Goal: Use online tool/utility: Use online tool/utility

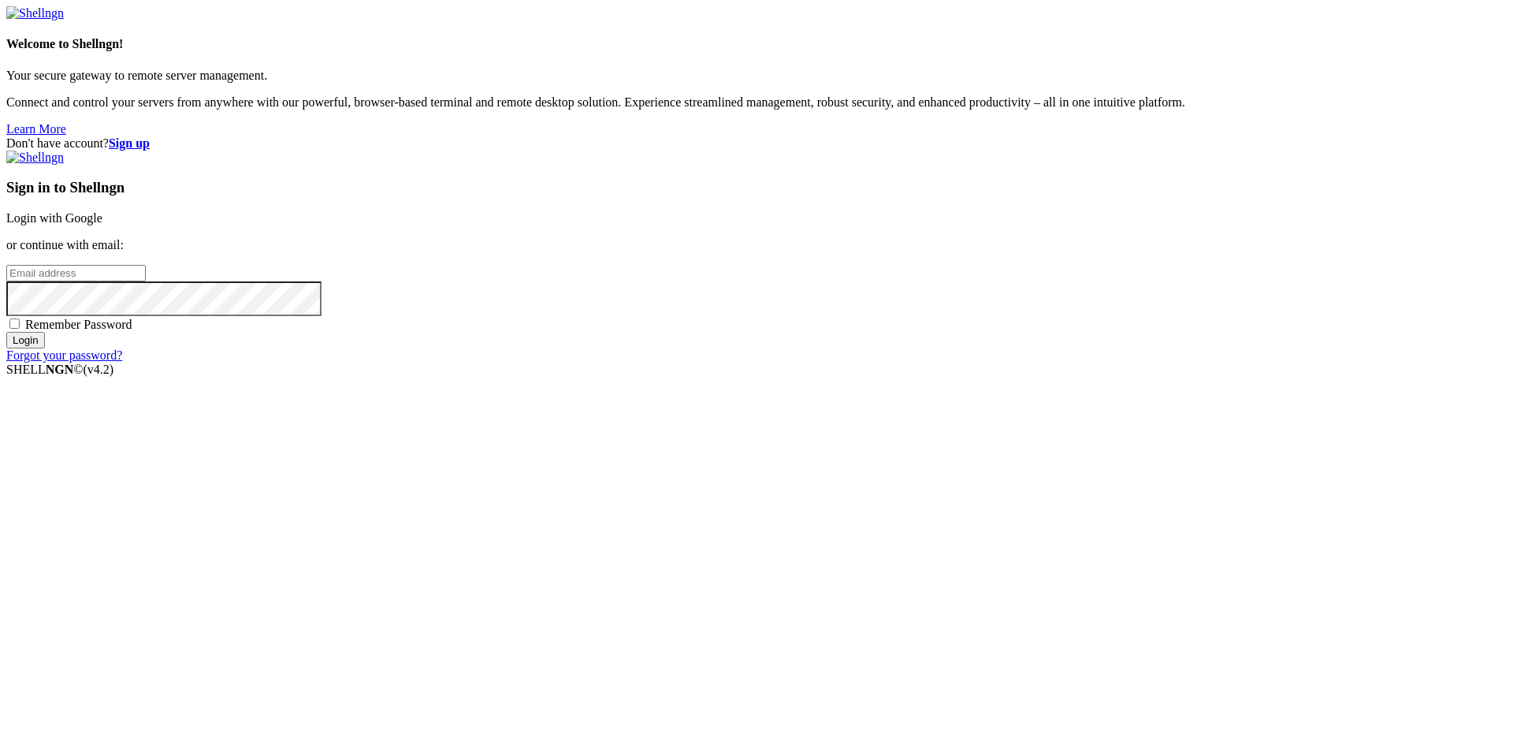
type input "[PERSON_NAME][EMAIL_ADDRESS][DOMAIN_NAME]"
click at [45, 348] on input "Login" at bounding box center [25, 340] width 39 height 17
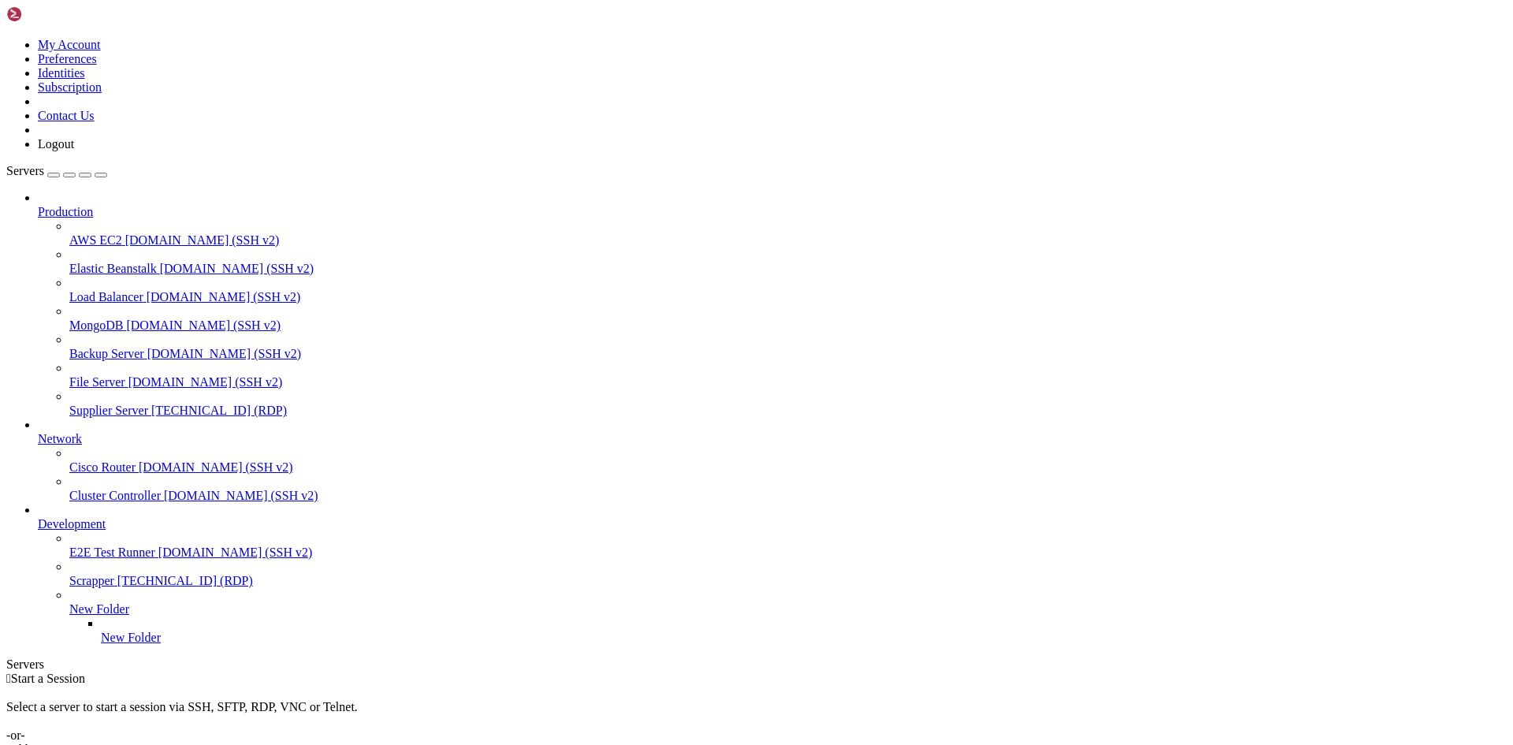
click at [119, 404] on span "Supplier Server" at bounding box center [108, 410] width 79 height 13
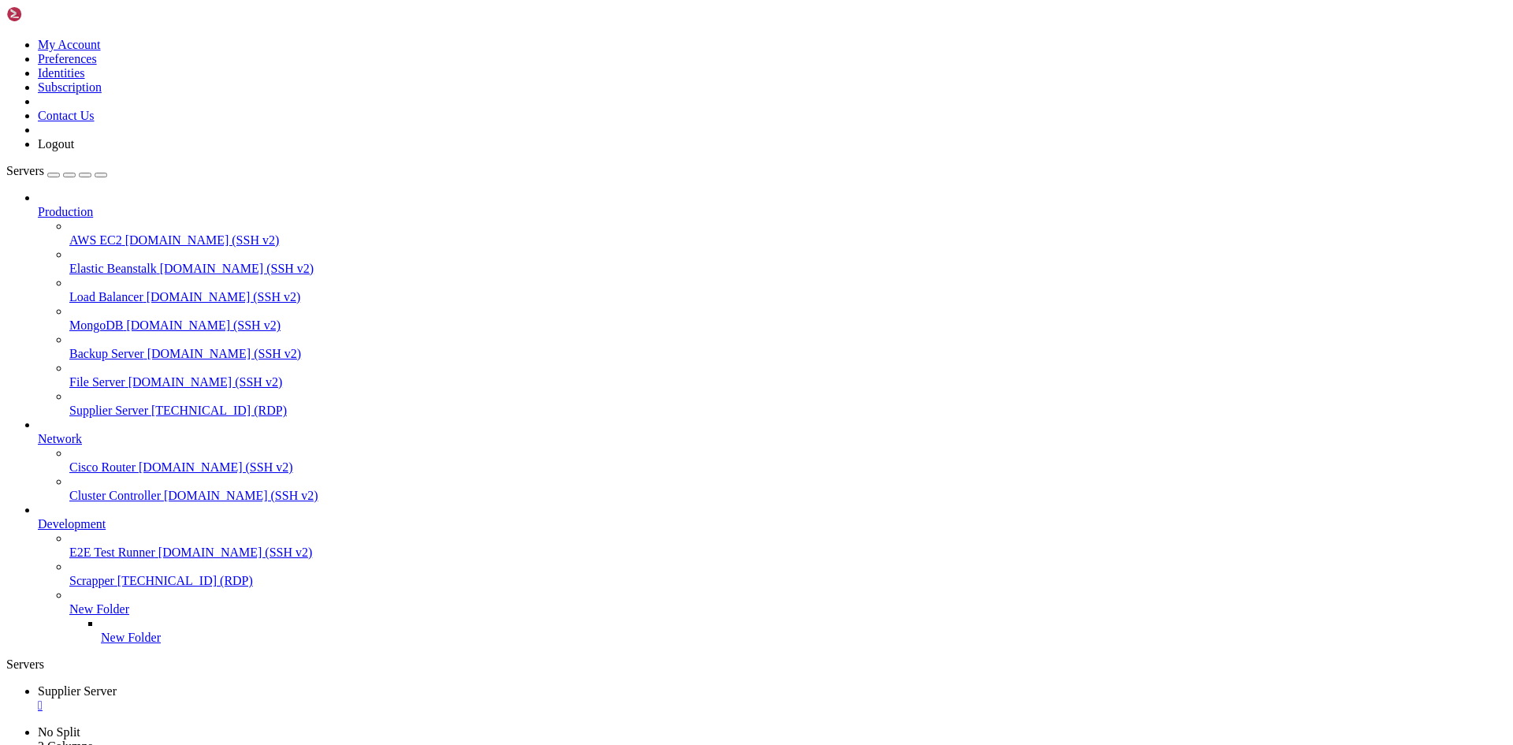
drag, startPoint x: 1320, startPoint y: 1061, endPoint x: 1321, endPoint y: 1197, distance: 136.4
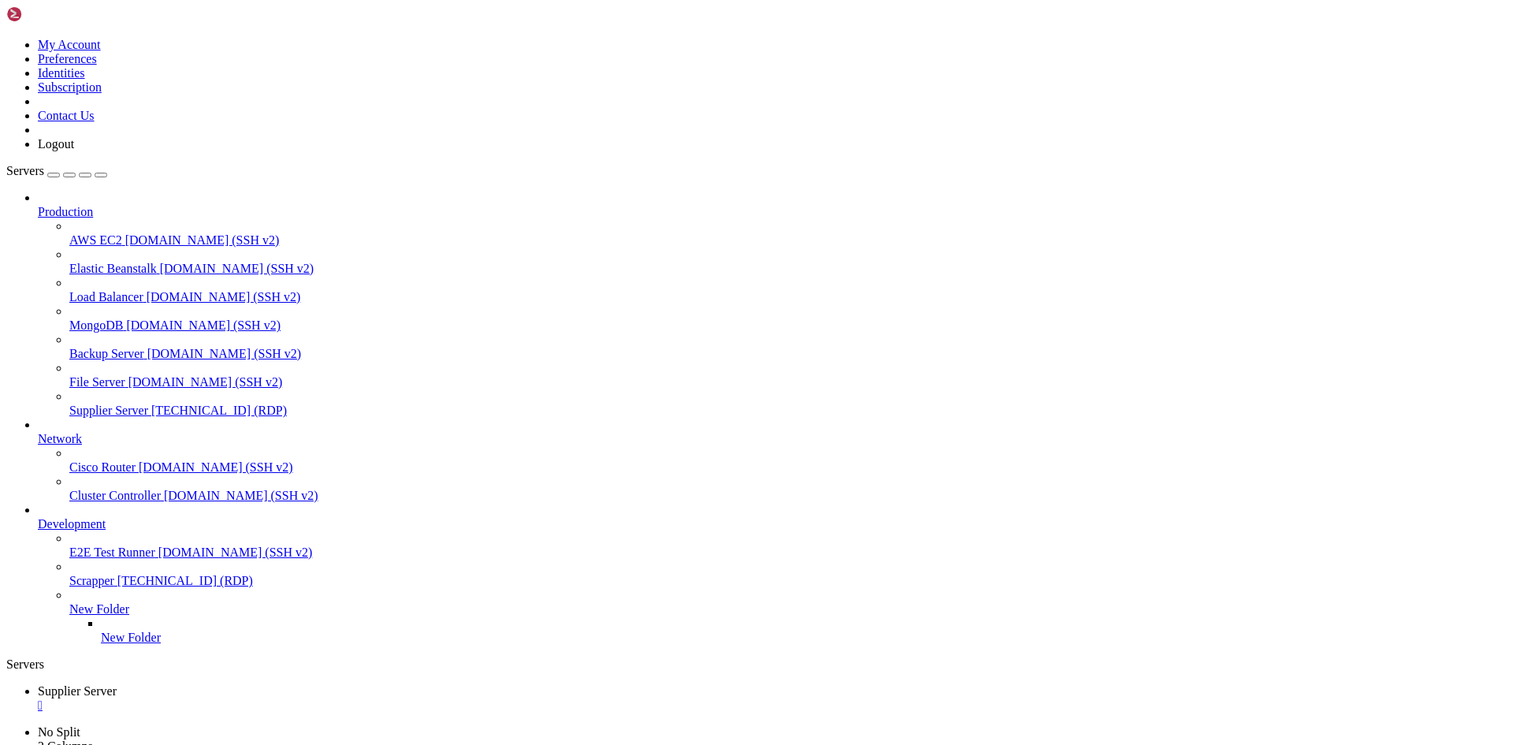
drag, startPoint x: 459, startPoint y: 1092, endPoint x: 413, endPoint y: 1092, distance: 45.7
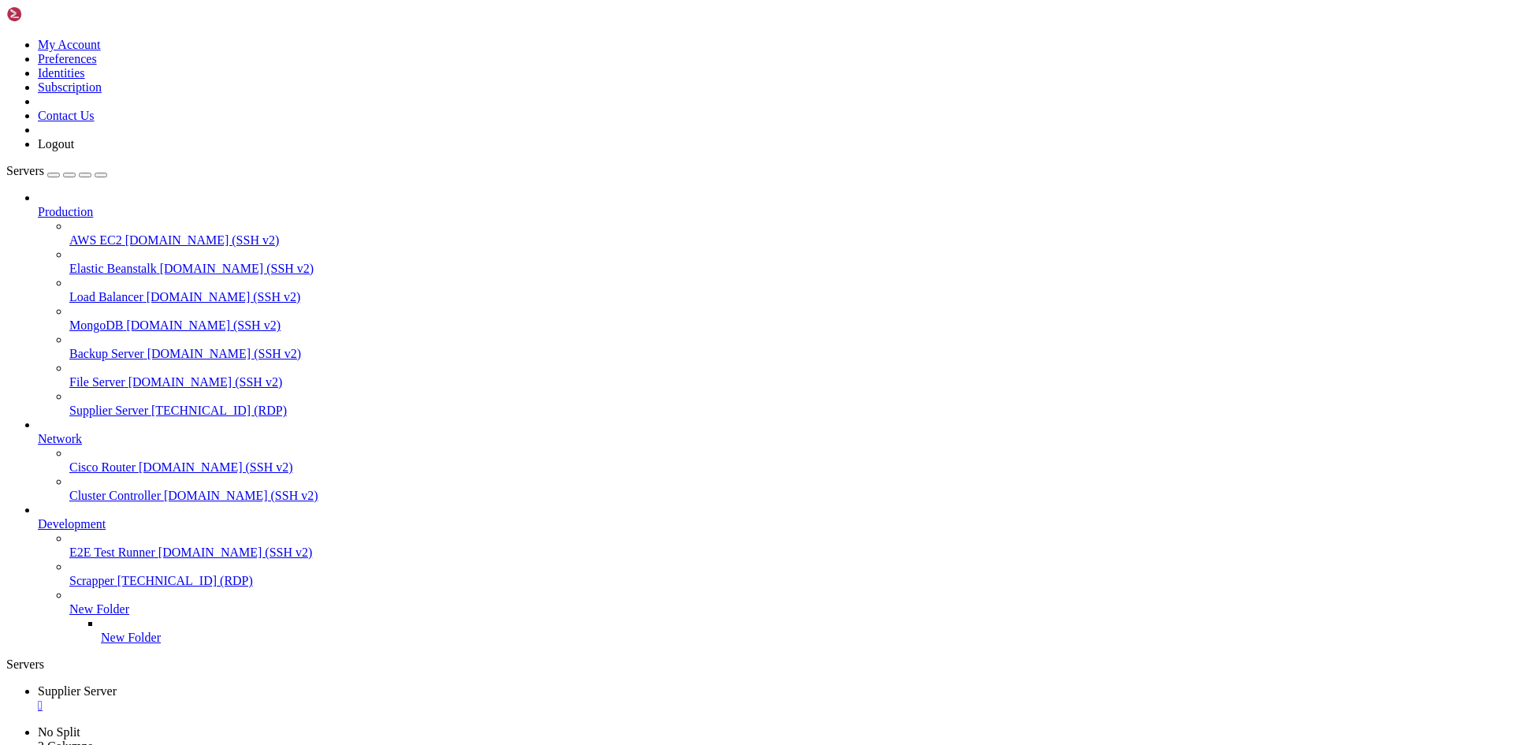
drag, startPoint x: 456, startPoint y: 1089, endPoint x: 371, endPoint y: 1089, distance: 84.3
